Goal: Task Accomplishment & Management: Complete application form

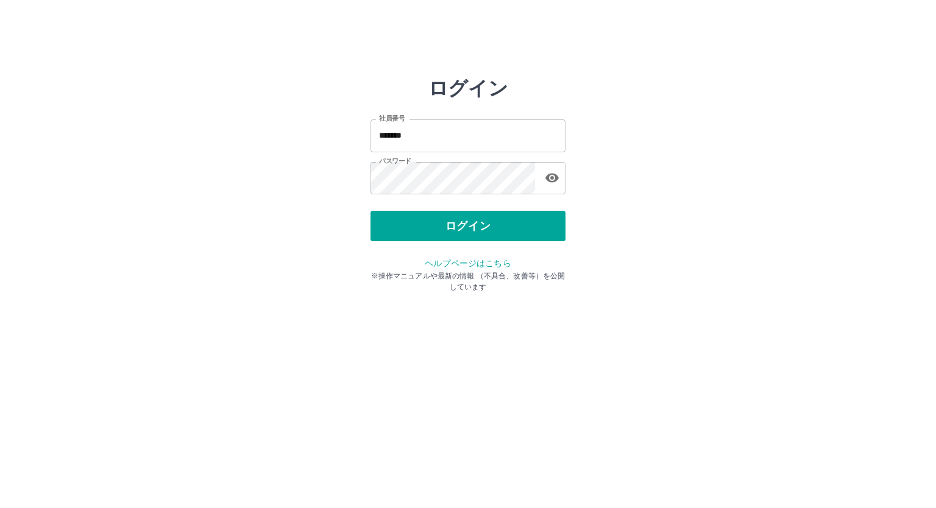
click at [479, 227] on button "ログイン" at bounding box center [467, 226] width 195 height 30
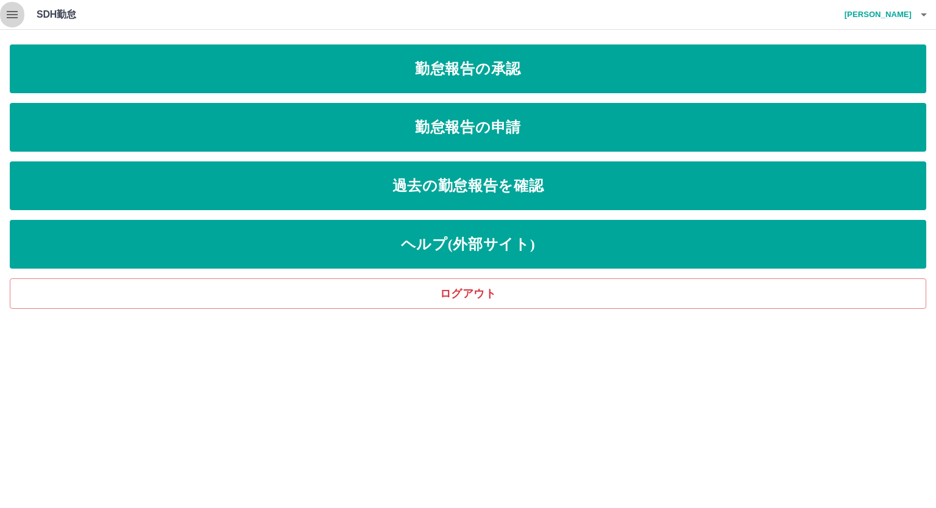
click at [8, 13] on icon "button" at bounding box center [12, 14] width 15 height 15
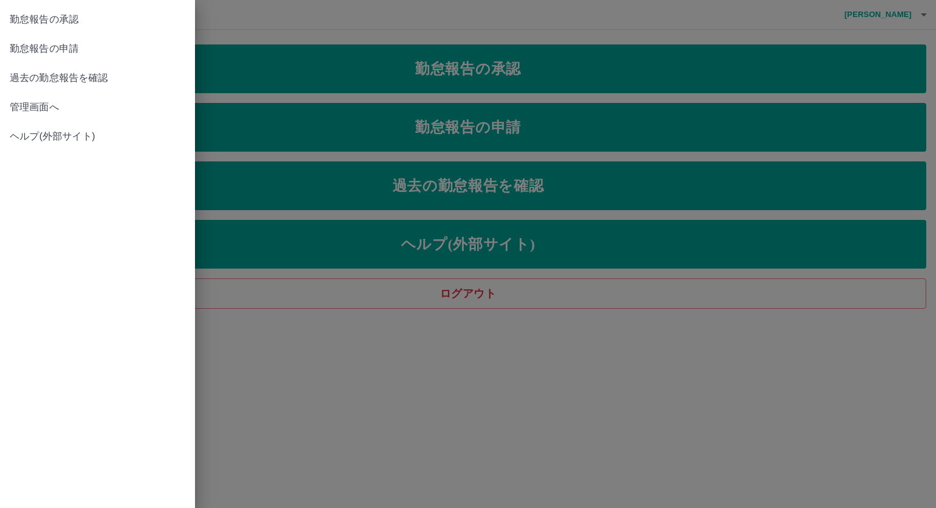
click at [22, 105] on span "管理画面へ" at bounding box center [97, 107] width 175 height 15
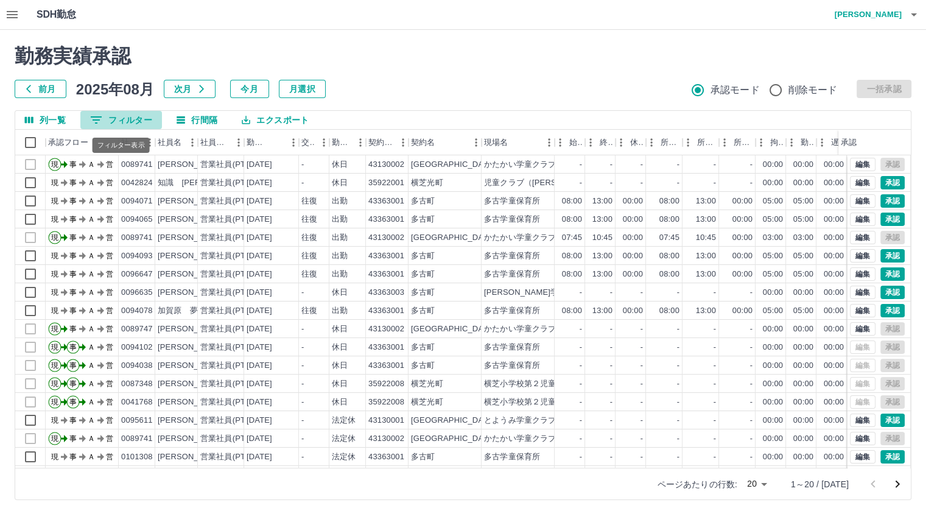
click at [121, 114] on button "0 フィルター" at bounding box center [121, 120] width 82 height 18
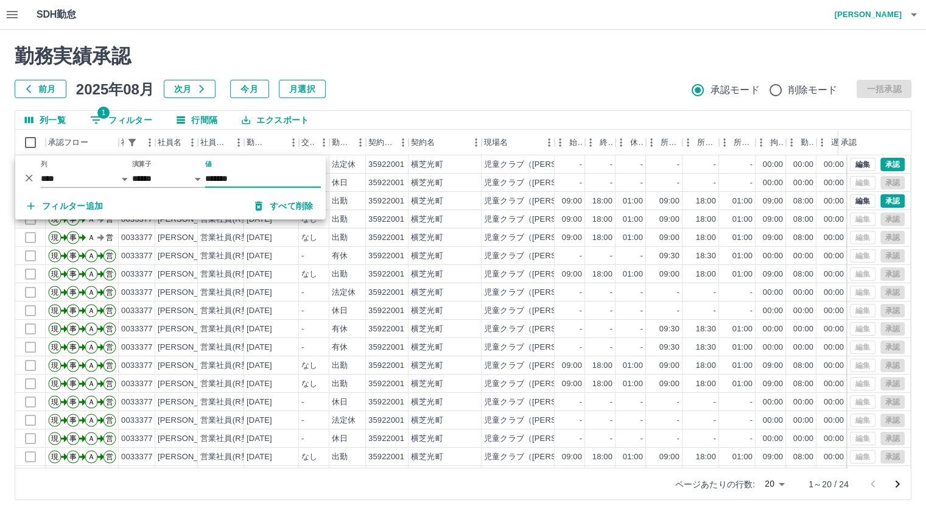
type input "*******"
click at [424, 75] on div "勤務実績承認 前月 2025年08月 次月 今月 月選択 承認モード 削除モード 一括承認" at bounding box center [463, 71] width 897 height 54
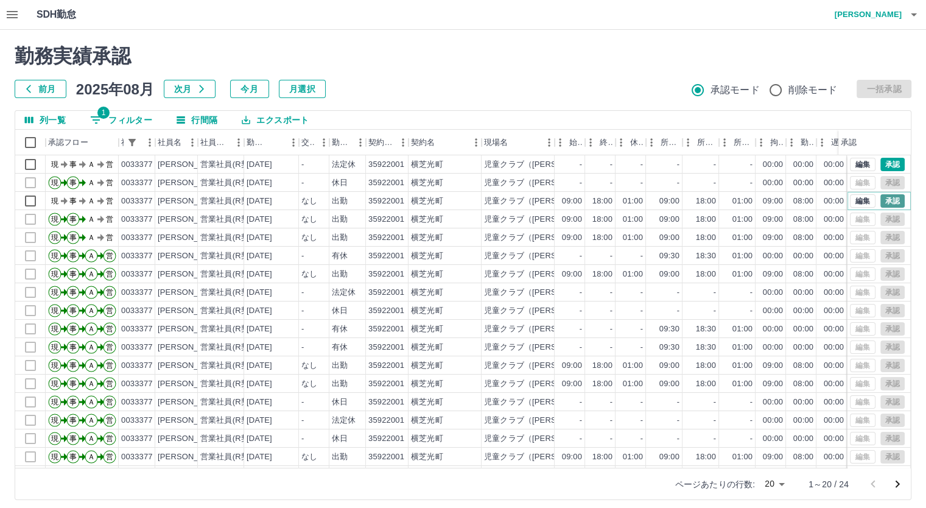
click at [881, 199] on button "承認" at bounding box center [893, 200] width 24 height 13
click at [881, 162] on button "承認" at bounding box center [893, 164] width 24 height 13
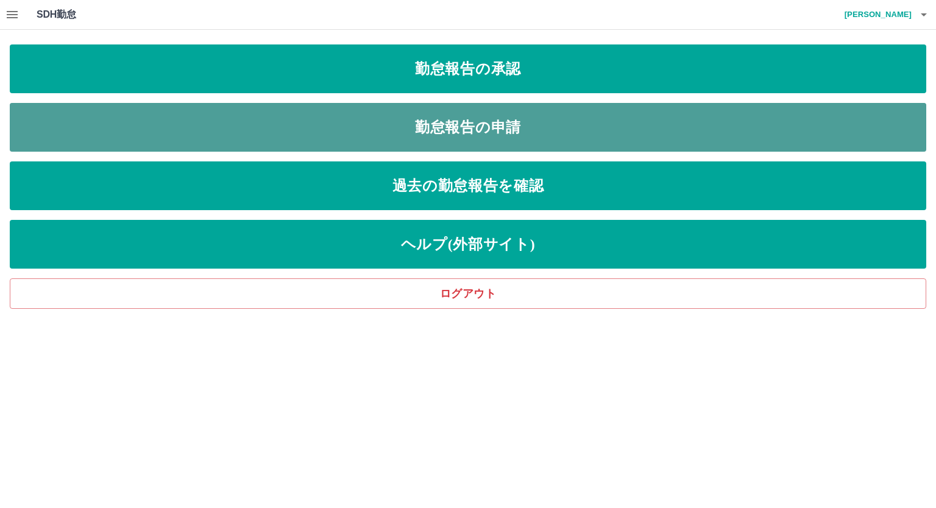
click at [400, 130] on link "勤怠報告の申請" at bounding box center [468, 127] width 916 height 49
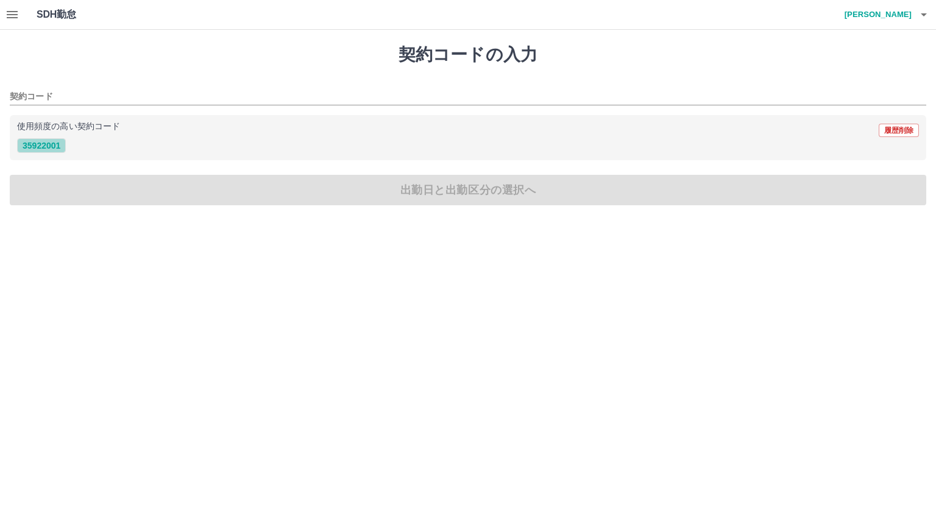
click at [38, 144] on button "35922001" at bounding box center [41, 145] width 49 height 15
type input "********"
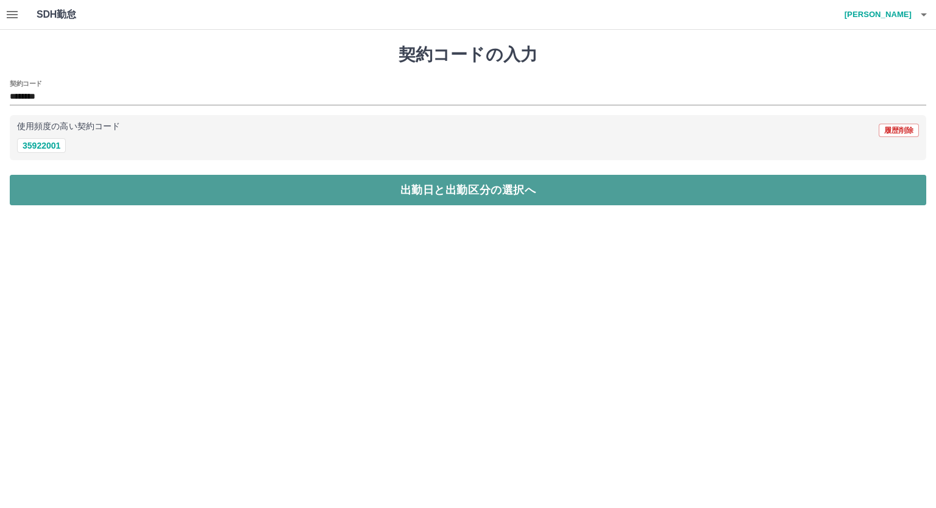
drag, startPoint x: 245, startPoint y: 184, endPoint x: 239, endPoint y: 198, distance: 15.3
click at [245, 185] on button "出勤日と出勤区分の選択へ" at bounding box center [468, 190] width 916 height 30
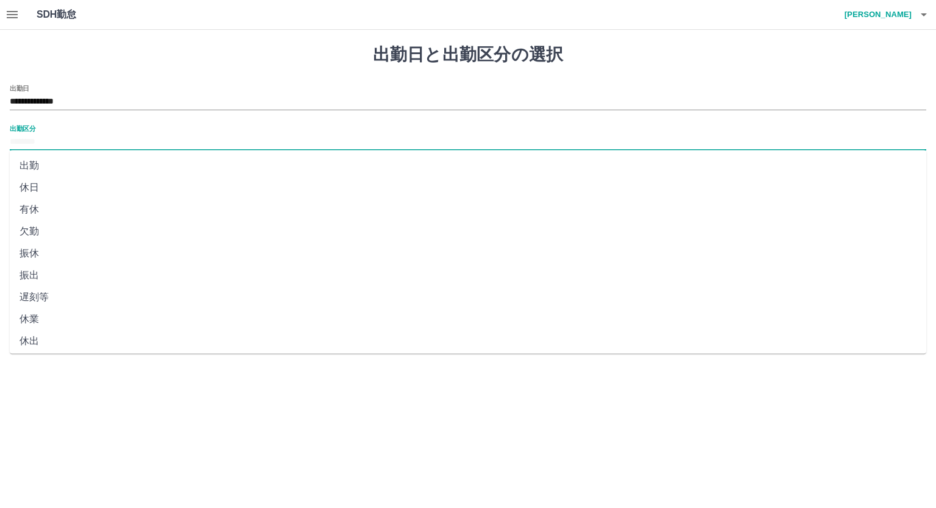
drag, startPoint x: 159, startPoint y: 135, endPoint x: 151, endPoint y: 147, distance: 15.0
click at [159, 135] on input "出勤区分" at bounding box center [468, 142] width 916 height 15
click at [28, 166] on li "出勤" at bounding box center [468, 166] width 916 height 22
type input "**"
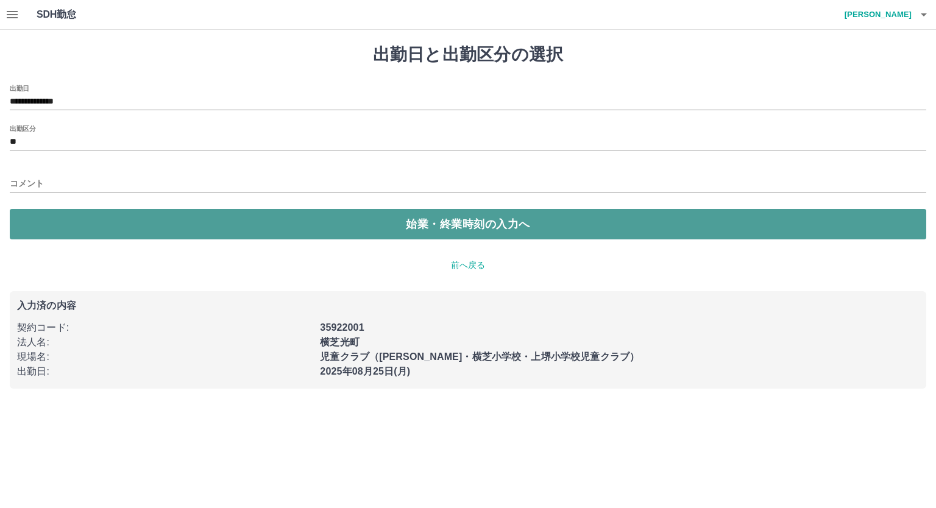
click at [211, 226] on button "始業・終業時刻の入力へ" at bounding box center [468, 224] width 916 height 30
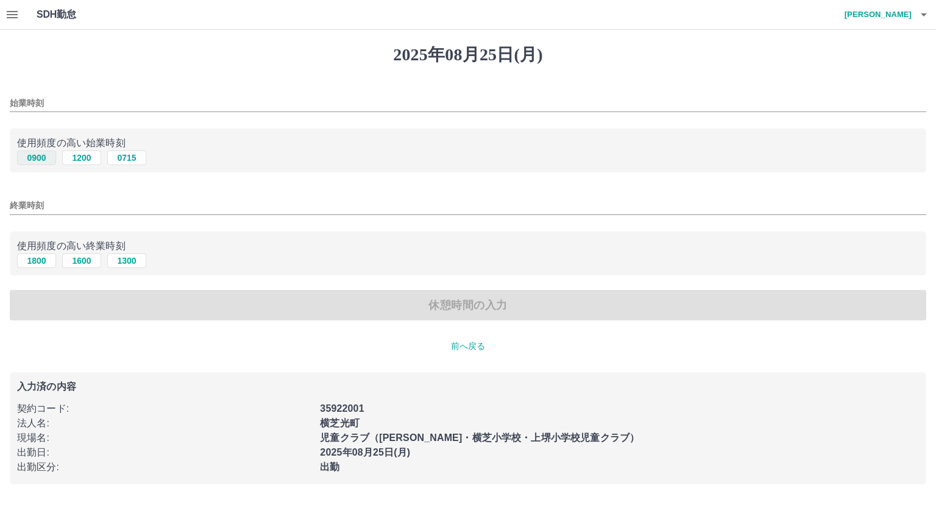
click at [37, 157] on button "0900" at bounding box center [36, 157] width 39 height 15
type input "****"
click at [42, 261] on button "1800" at bounding box center [36, 260] width 39 height 15
type input "****"
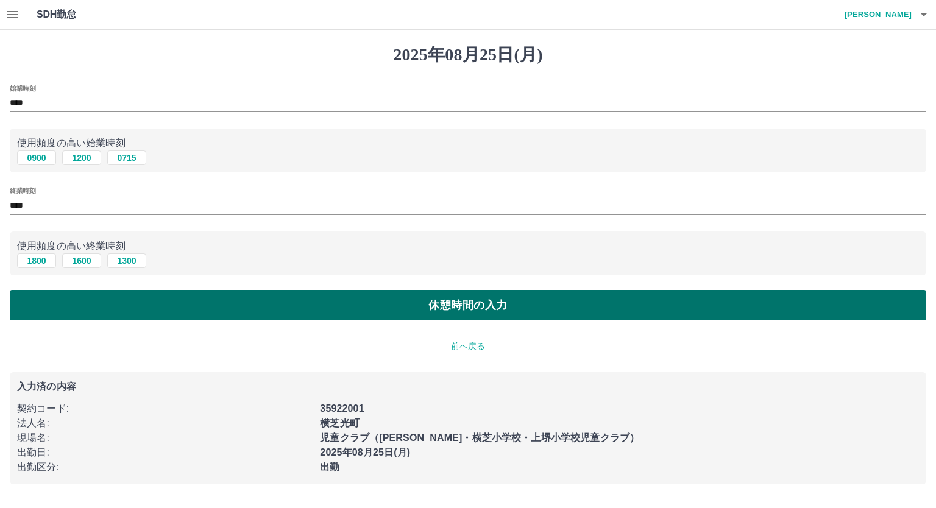
click at [143, 305] on button "休憩時間の入力" at bounding box center [468, 305] width 916 height 30
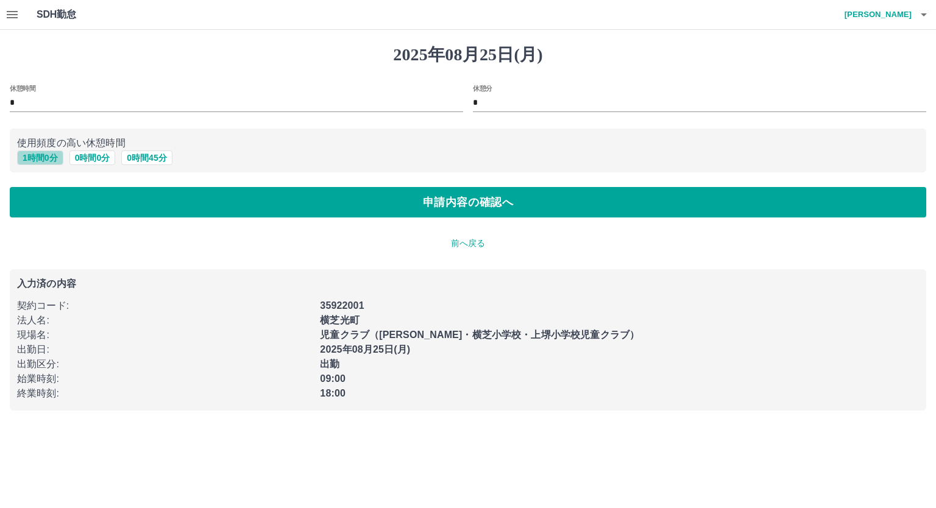
click at [52, 161] on button "1 時間 0 分" at bounding box center [40, 157] width 46 height 15
type input "*"
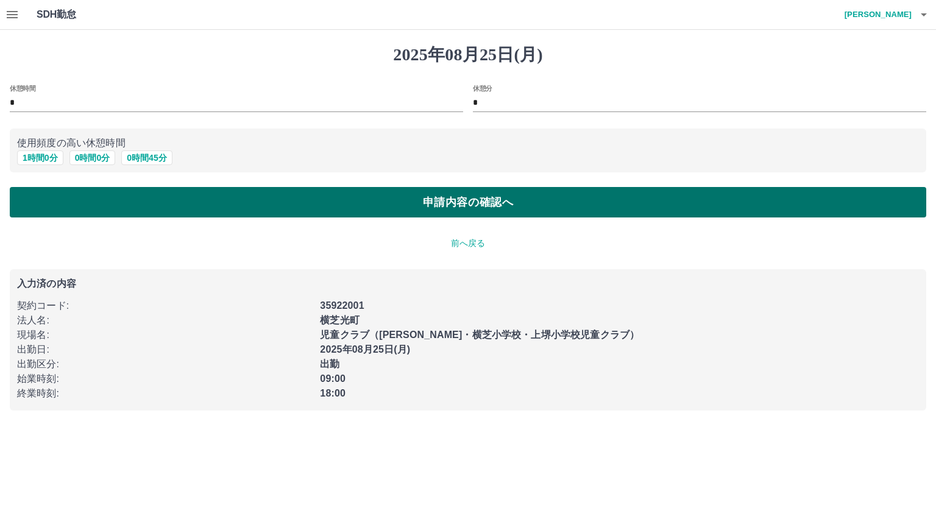
click at [368, 206] on button "申請内容の確認へ" at bounding box center [468, 202] width 916 height 30
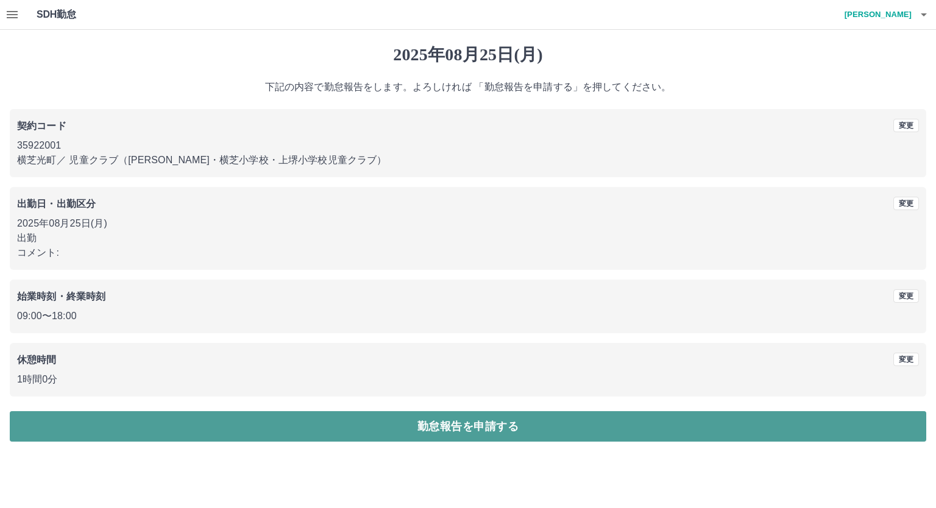
click at [364, 422] on button "勤怠報告を申請する" at bounding box center [468, 426] width 916 height 30
